Goal: Complete application form: Complete application form

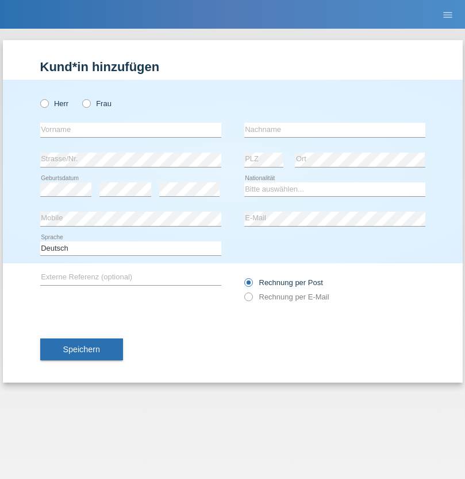
radio input "true"
click at [130, 130] on input "text" at bounding box center [130, 130] width 181 height 14
type input "[PERSON_NAME]"
click at [334, 130] on input "text" at bounding box center [334, 130] width 181 height 14
type input "Debons"
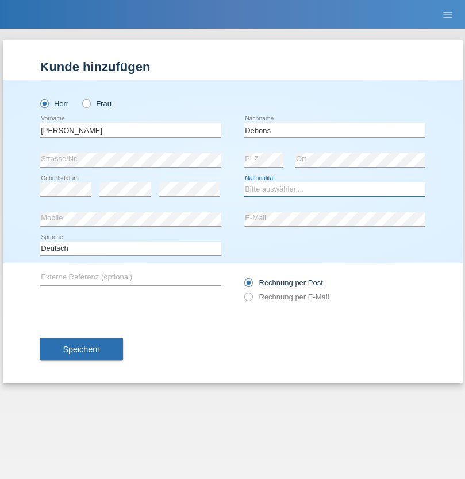
select select "CH"
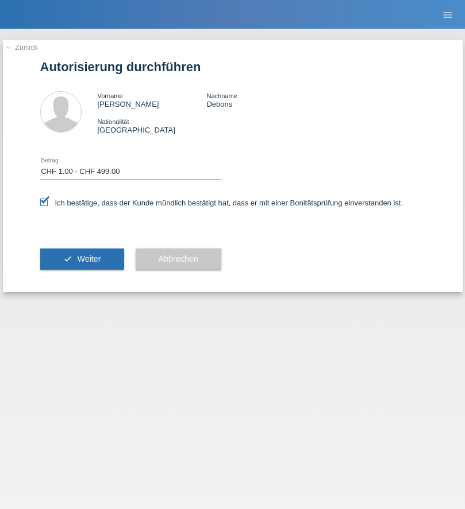
select select "1"
click at [82, 259] on span "Weiter" at bounding box center [89, 258] width 24 height 9
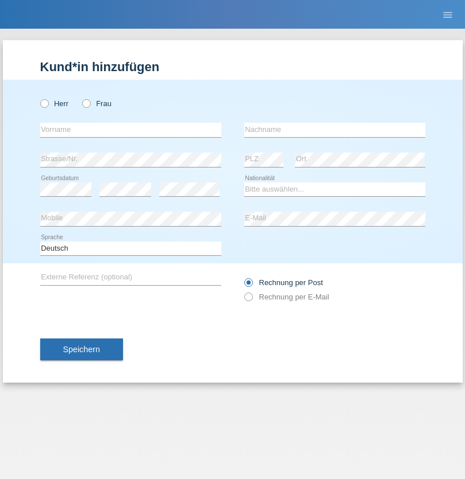
radio input "true"
click at [130, 130] on input "text" at bounding box center [130, 130] width 181 height 14
type input "[PERSON_NAME]"
click at [334, 130] on input "text" at bounding box center [334, 130] width 181 height 14
type input "Adrega"
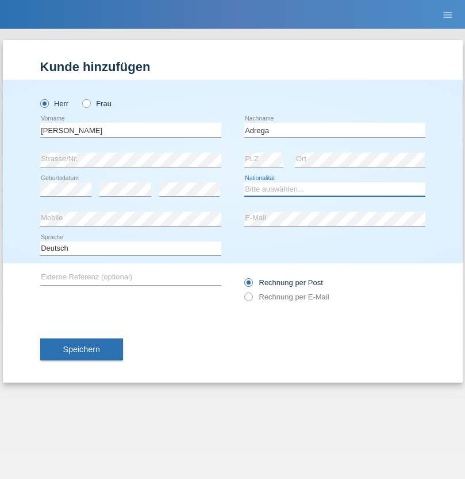
select select "CH"
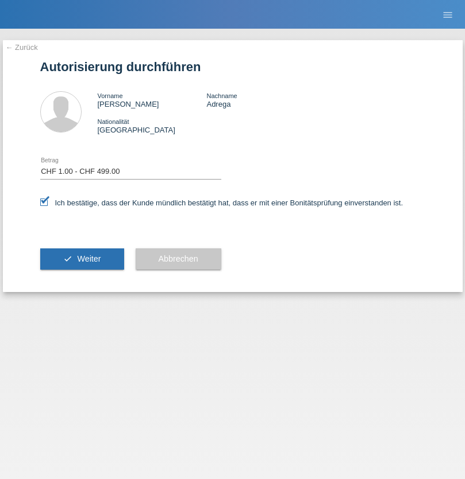
select select "1"
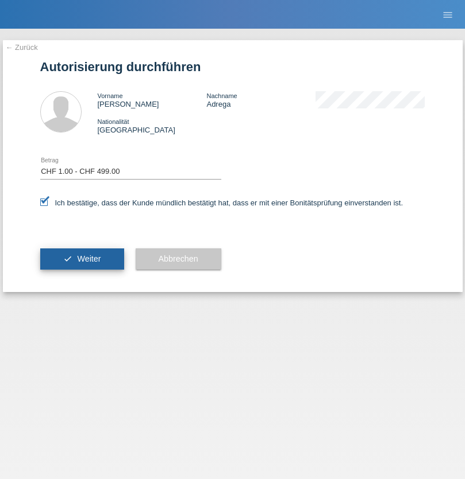
click at [82, 259] on span "Weiter" at bounding box center [89, 258] width 24 height 9
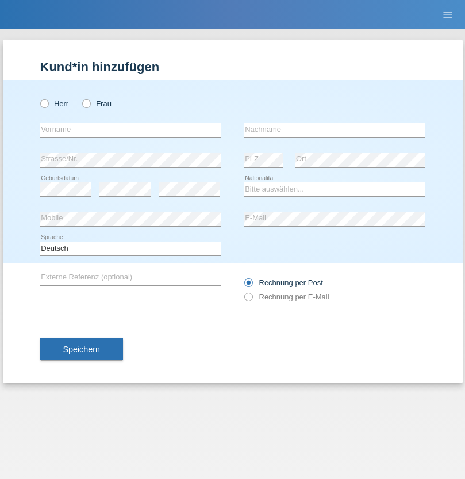
radio input "true"
click at [130, 130] on input "text" at bounding box center [130, 130] width 181 height 14
type input "FlairDrive"
click at [334, 130] on input "text" at bounding box center [334, 130] width 181 height 14
type input "FlairDrive"
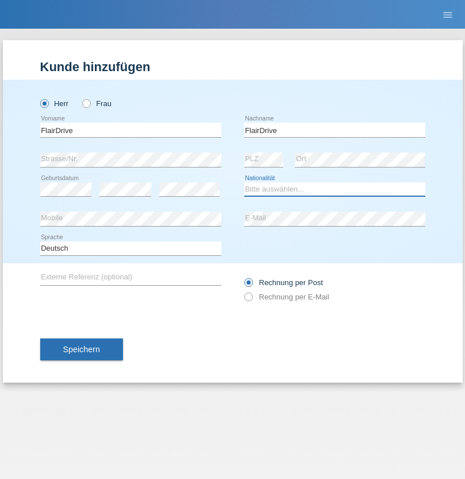
select select "CH"
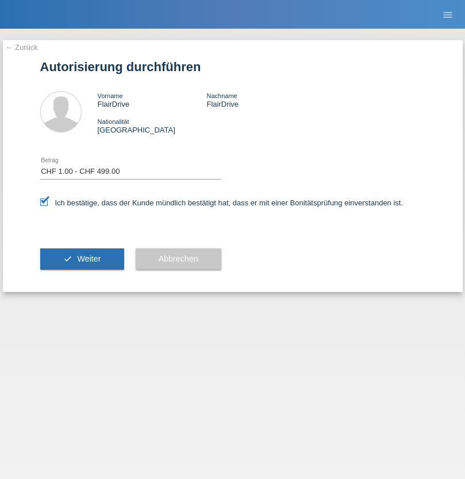
select select "1"
click at [82, 259] on span "Weiter" at bounding box center [89, 258] width 24 height 9
